Goal: Navigation & Orientation: Find specific page/section

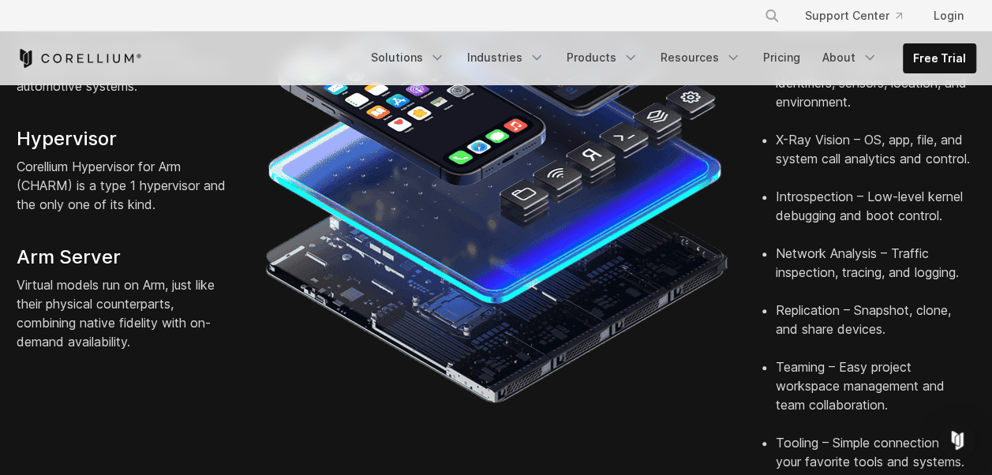
scroll to position [552, 0]
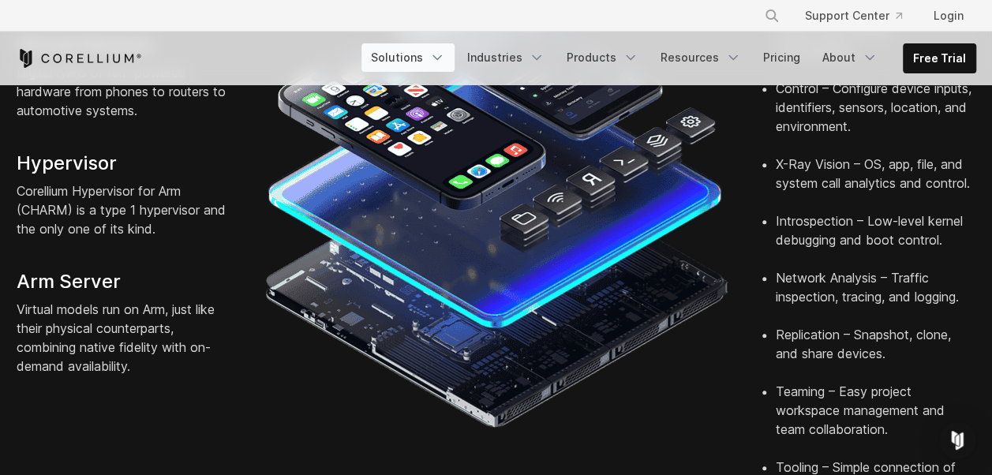
click at [409, 57] on link "Solutions" at bounding box center [407, 57] width 93 height 28
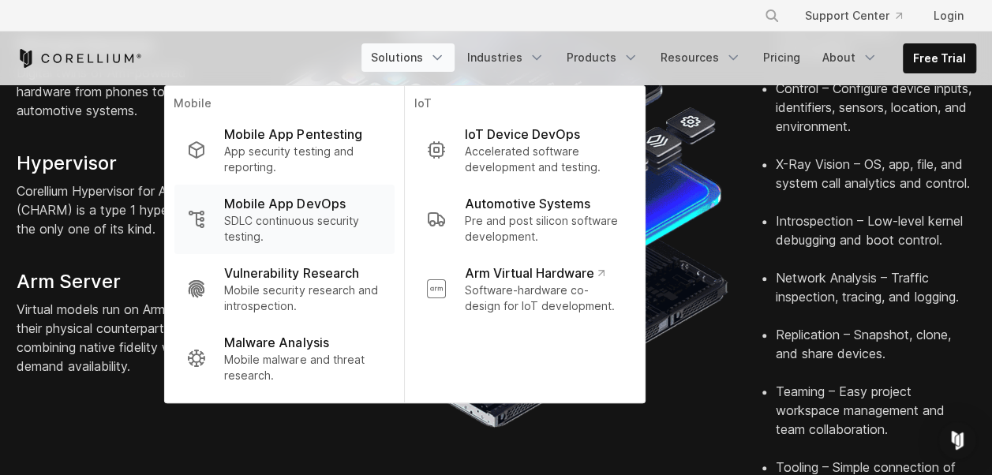
click at [291, 209] on p "Mobile App DevOps" at bounding box center [284, 203] width 121 height 19
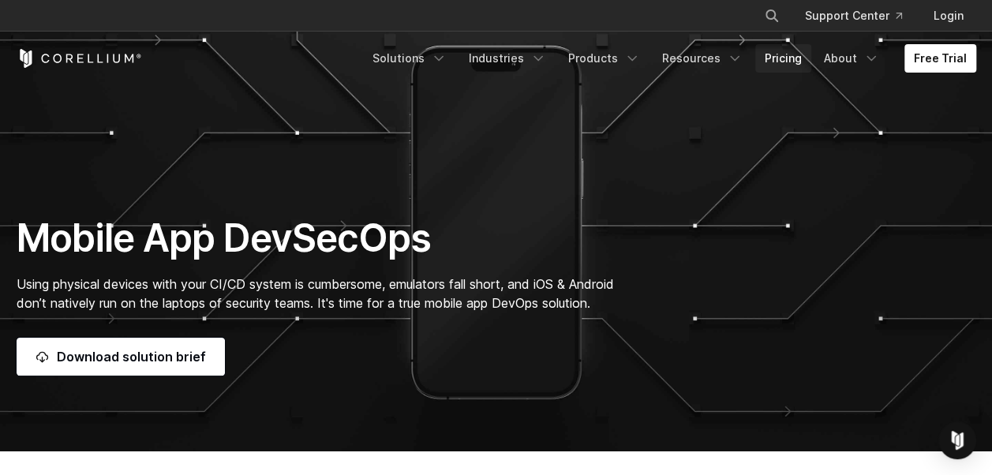
click at [803, 55] on link "Pricing" at bounding box center [783, 58] width 56 height 28
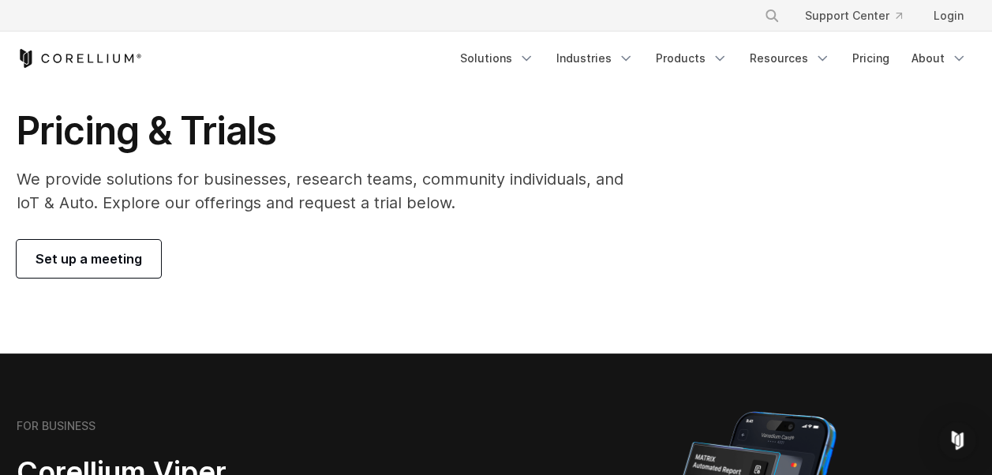
scroll to position [79, 0]
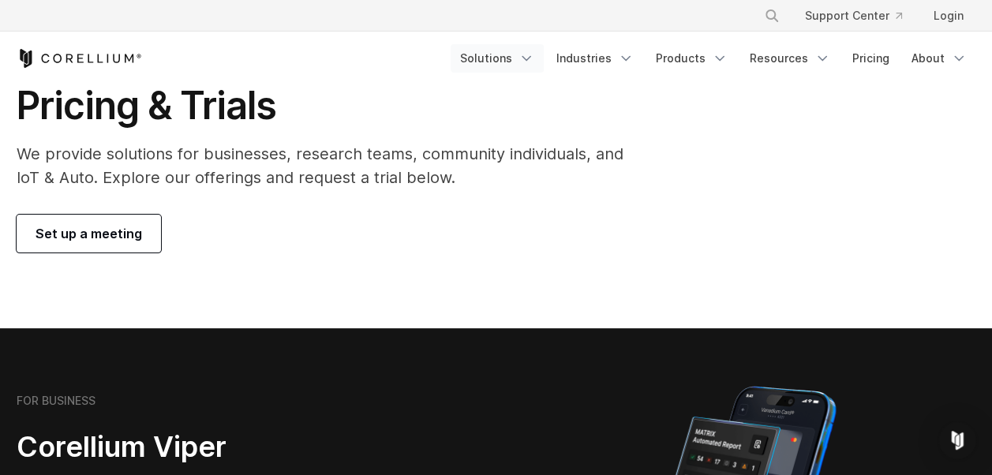
click at [533, 54] on icon "Navigation Menu" at bounding box center [526, 58] width 16 height 16
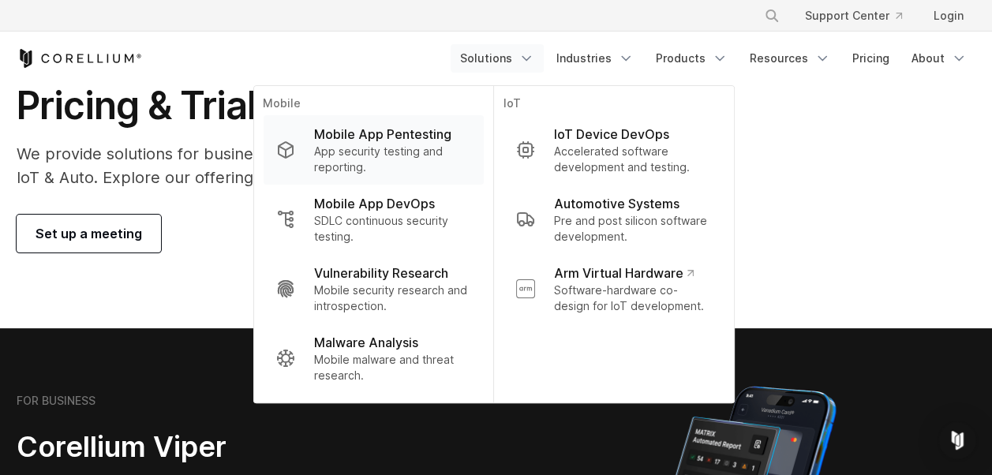
click at [418, 141] on p "Mobile App Pentesting" at bounding box center [381, 134] width 137 height 19
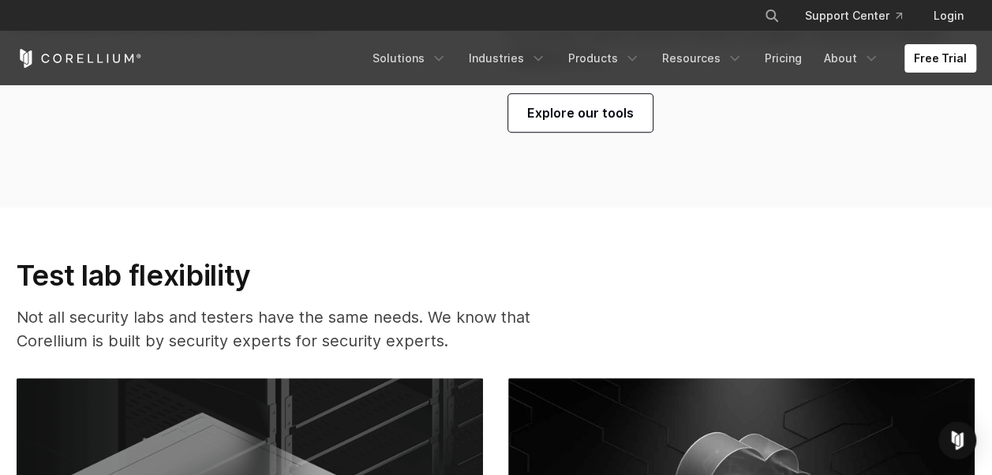
scroll to position [3866, 0]
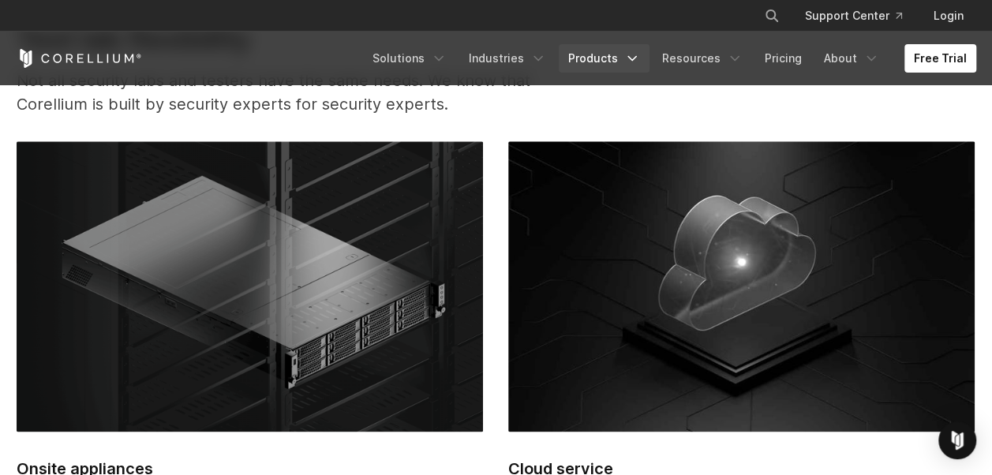
click at [593, 68] on link "Products" at bounding box center [604, 58] width 91 height 28
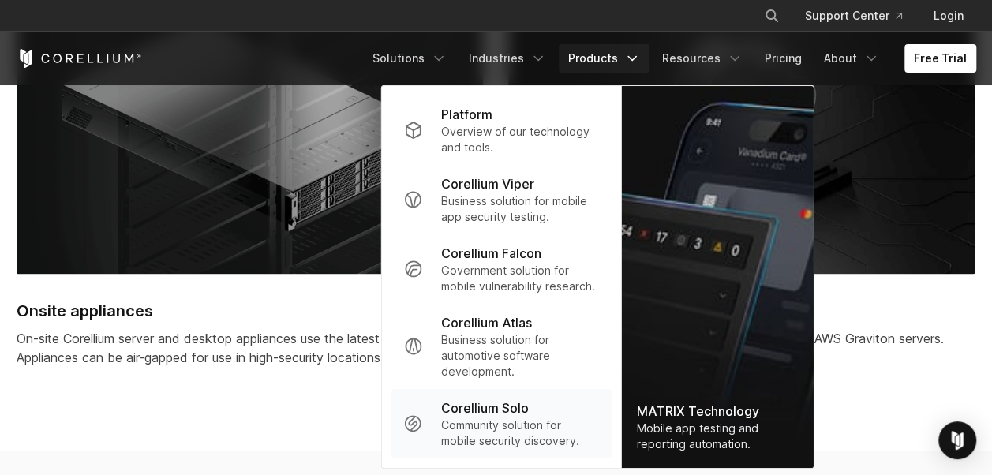
scroll to position [4102, 0]
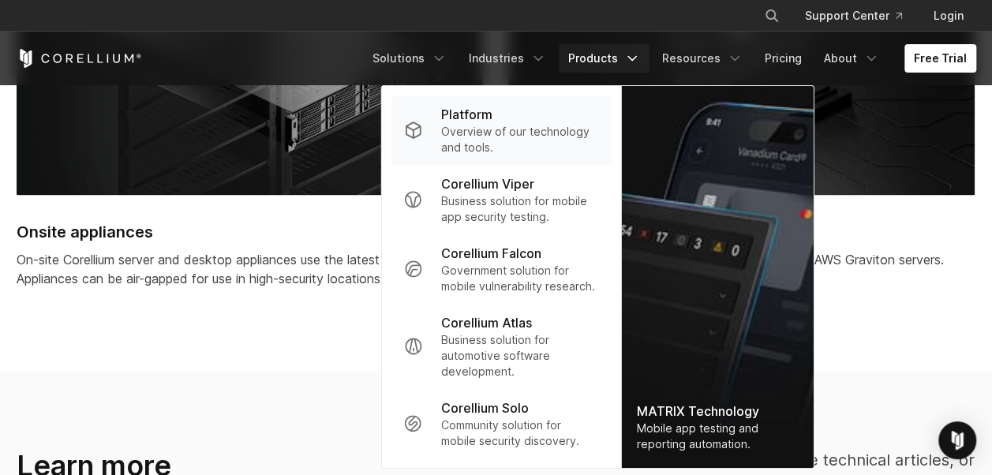
click at [492, 114] on p "Platform" at bounding box center [466, 114] width 51 height 19
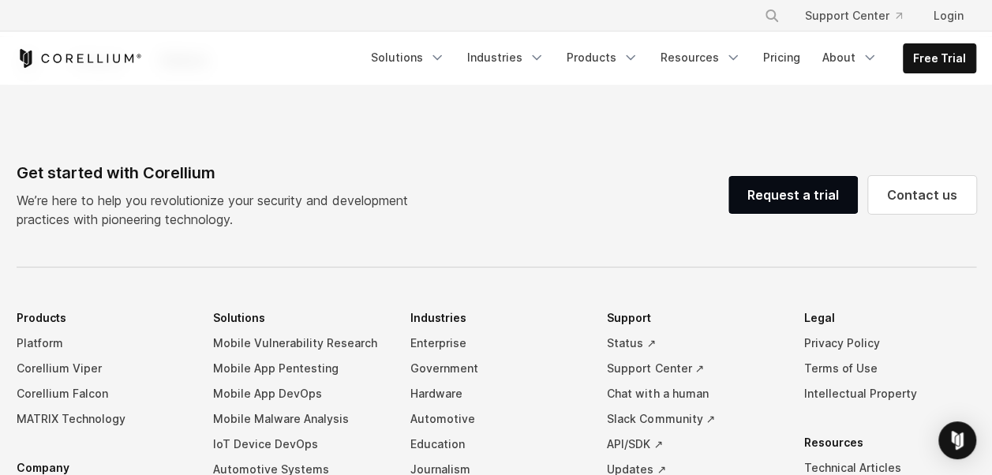
scroll to position [7337, 0]
